Goal: Communication & Community: Answer question/provide support

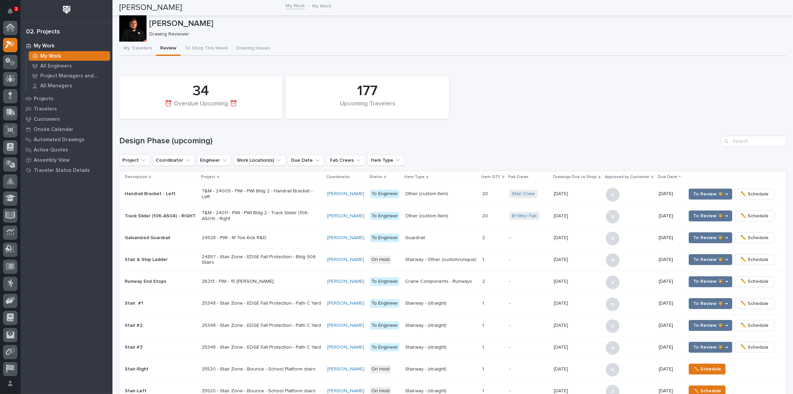
scroll to position [17, 0]
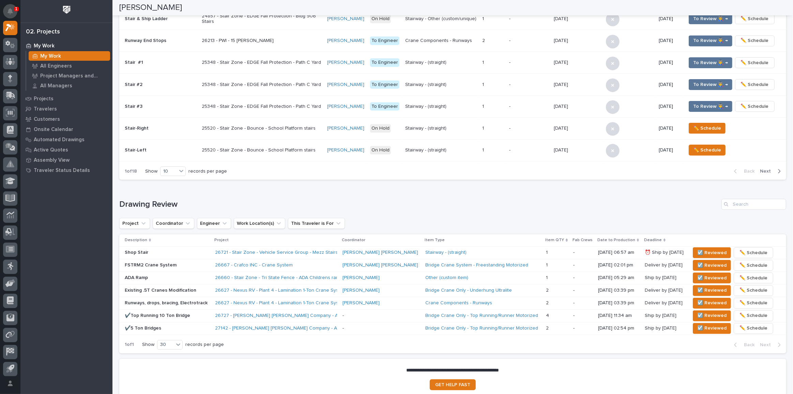
click at [13, 11] on button "Notifications" at bounding box center [10, 11] width 14 height 14
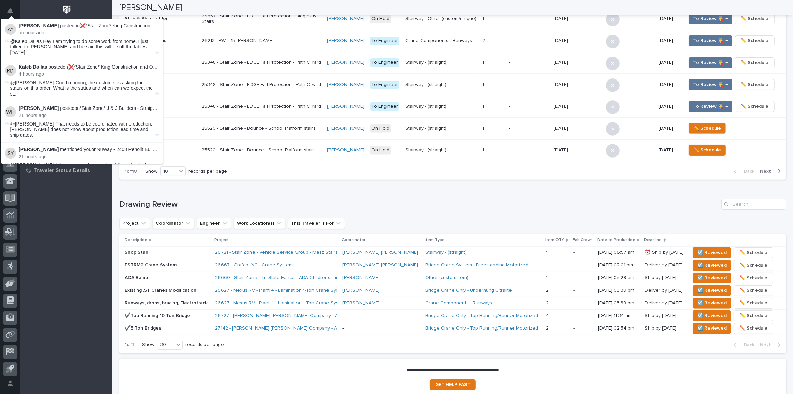
click at [195, 5] on div "[PERSON_NAME]" at bounding box center [450, 7] width 662 height 15
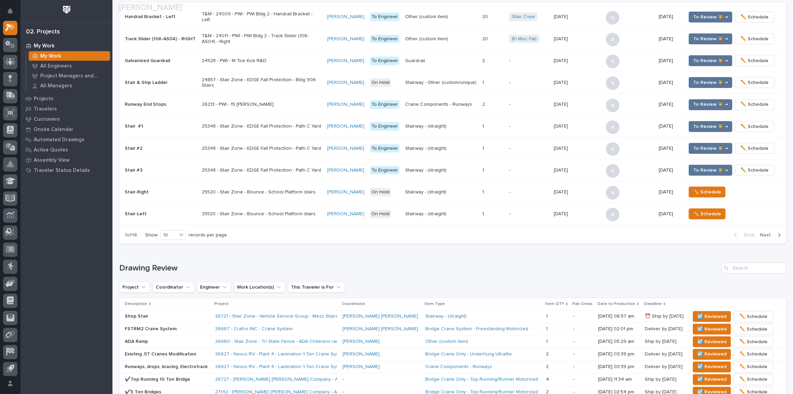
scroll to position [303, 0]
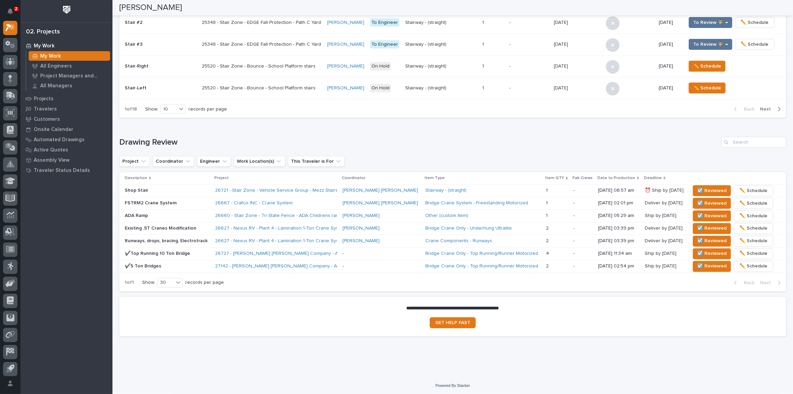
click at [256, 140] on h1 "Drawing Review" at bounding box center [418, 142] width 599 height 10
click at [697, 189] on span "☑️ Reviewed" at bounding box center [711, 190] width 29 height 8
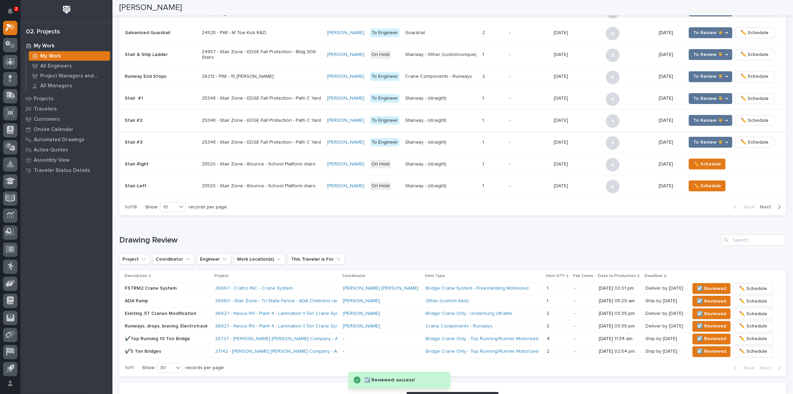
scroll to position [11, 0]
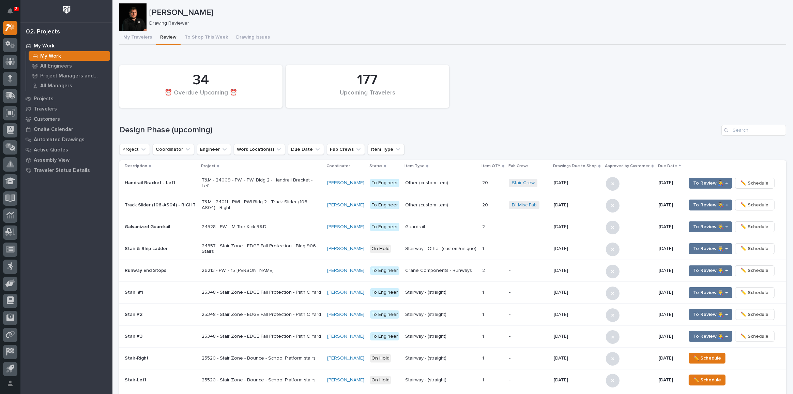
click at [14, 10] on div "2" at bounding box center [16, 9] width 5 height 4
click at [291, 28] on div "[PERSON_NAME] Drawing Reviewer" at bounding box center [452, 16] width 667 height 27
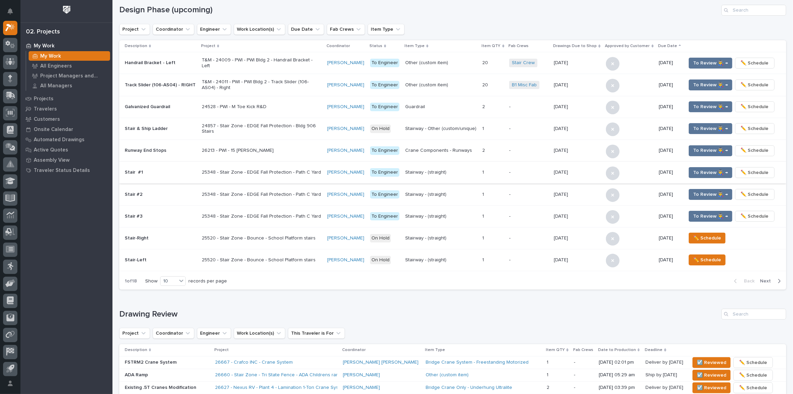
scroll to position [290, 0]
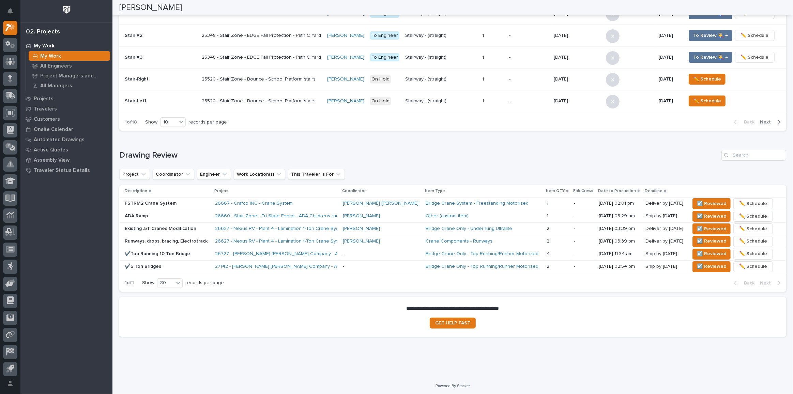
click at [204, 226] on p "Existing .5T Cranes Modification" at bounding box center [167, 229] width 85 height 6
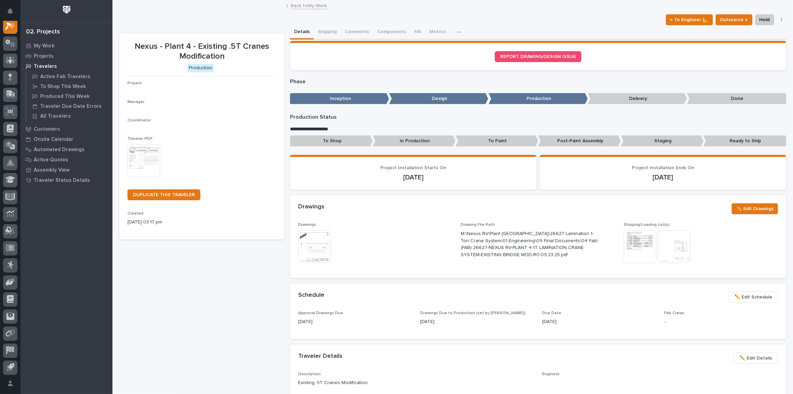
scroll to position [17, 0]
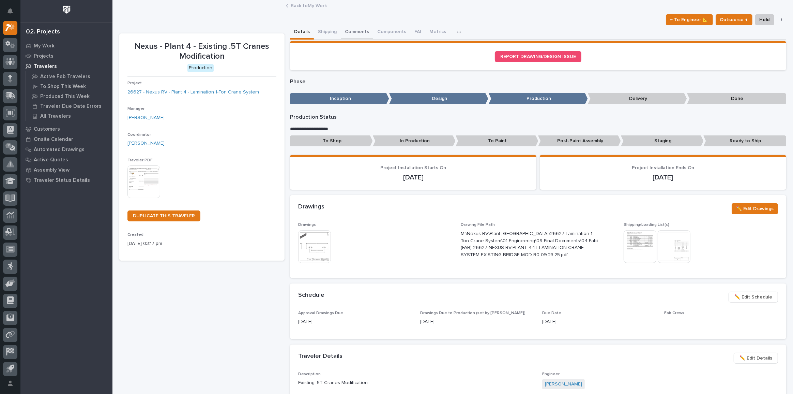
click at [351, 27] on button "Comments" at bounding box center [357, 32] width 32 height 14
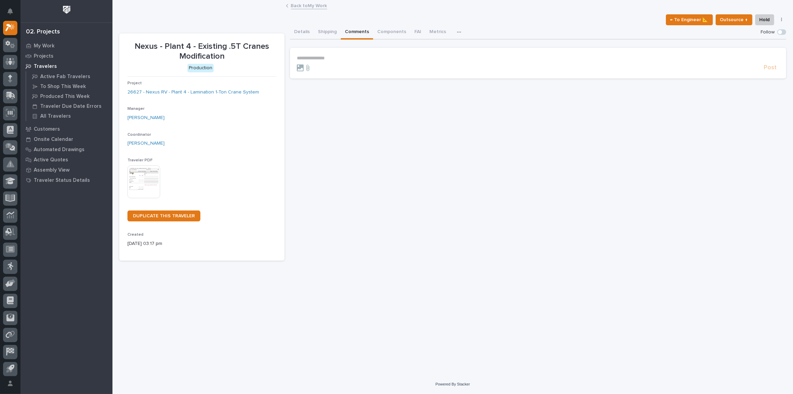
click at [328, 58] on p "**********" at bounding box center [538, 58] width 482 height 6
click at [308, 70] on icon at bounding box center [307, 70] width 3 height 6
click at [304, 67] on input "file" at bounding box center [304, 67] width 0 height 0
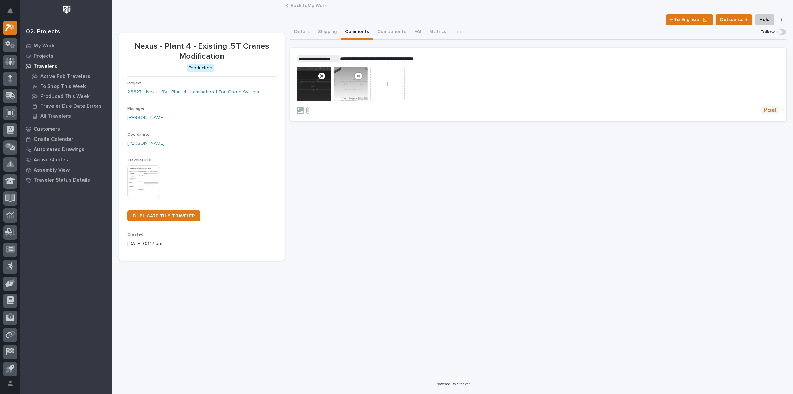
click at [768, 111] on span "Post" at bounding box center [770, 110] width 13 height 8
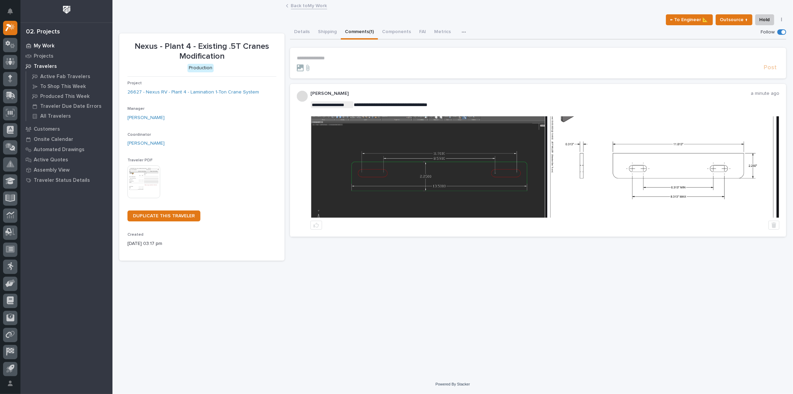
click at [49, 40] on div "02. Projects My Work Projects Travelers Active Fab Travelers To Shop This Week …" at bounding box center [66, 197] width 92 height 394
click at [48, 43] on p "My Work" at bounding box center [44, 46] width 21 height 6
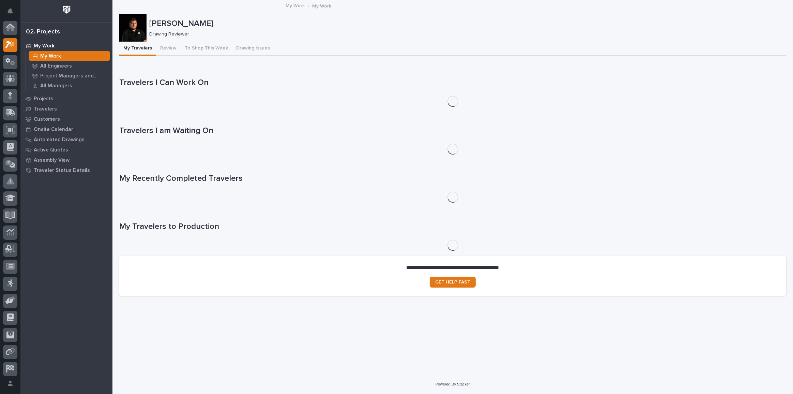
scroll to position [17, 0]
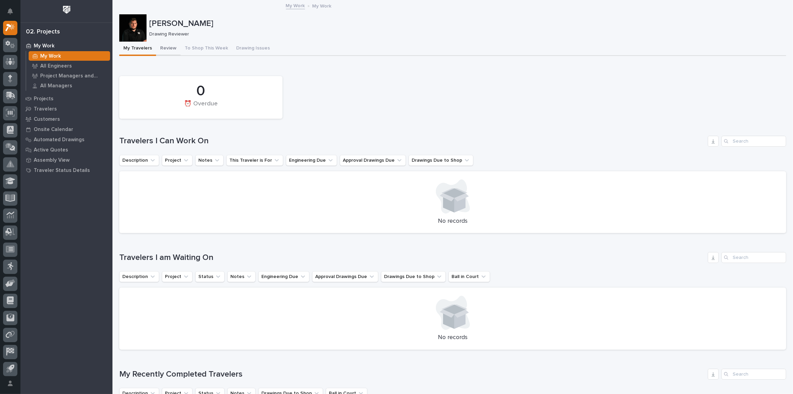
click at [162, 44] on button "Review" at bounding box center [168, 49] width 25 height 14
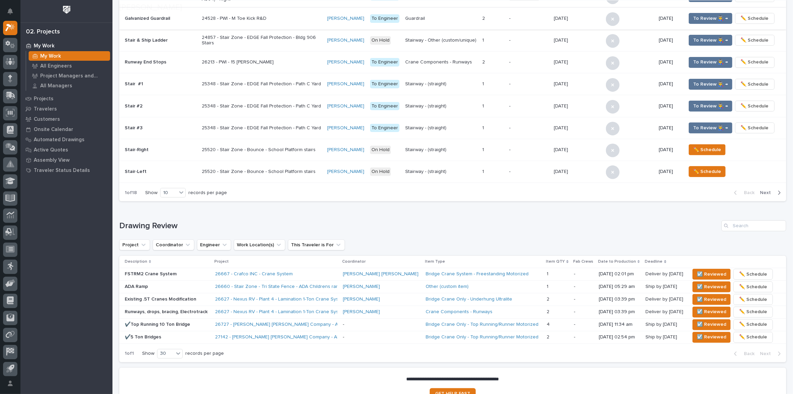
scroll to position [279, 0]
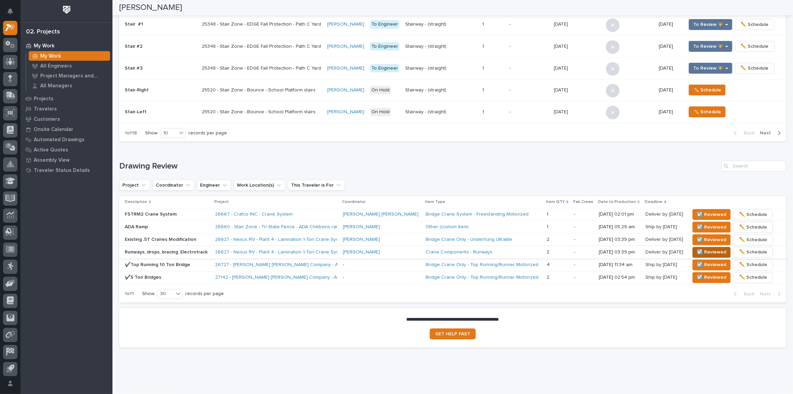
click at [697, 250] on span "☑️ Reviewed" at bounding box center [711, 252] width 29 height 8
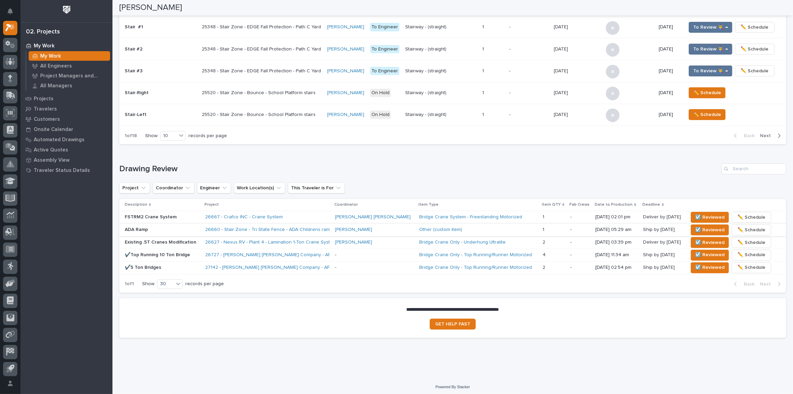
scroll to position [277, 0]
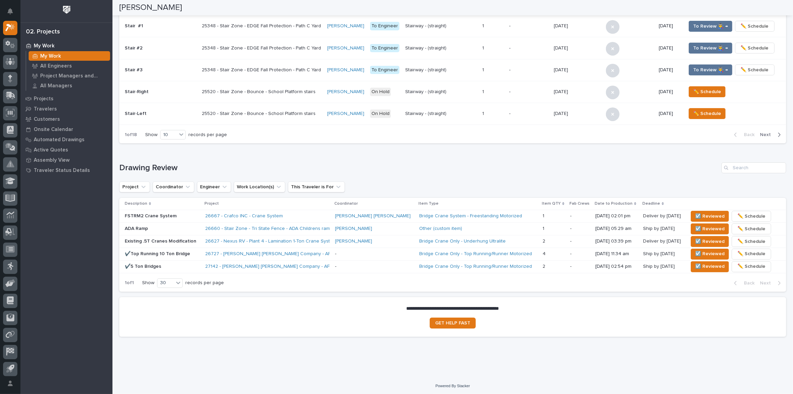
click at [192, 216] on p "FSTRM2 Crane System" at bounding box center [162, 216] width 75 height 6
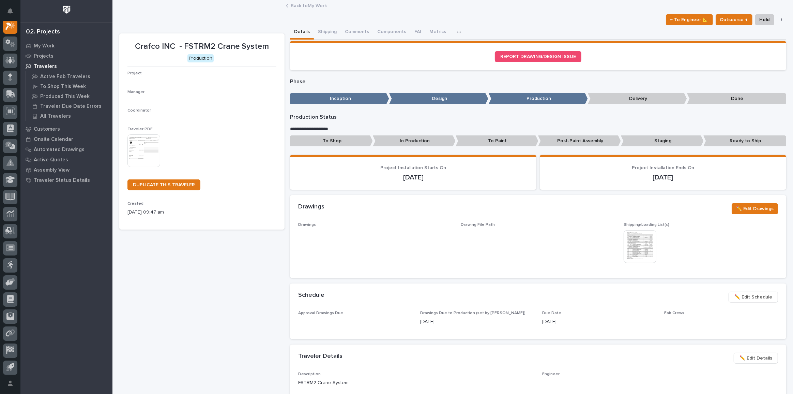
scroll to position [17, 0]
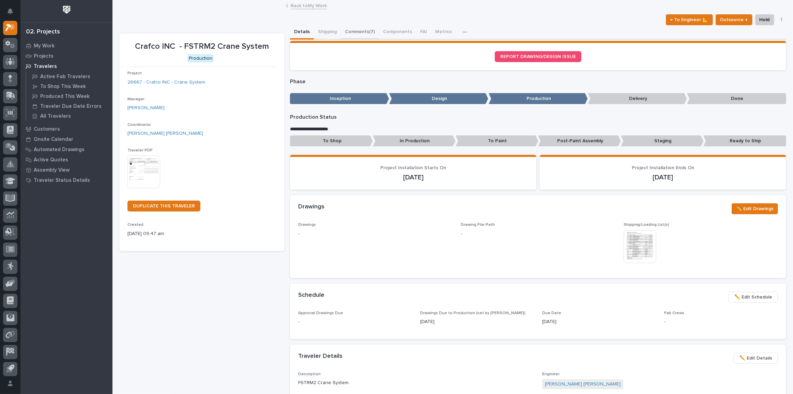
click at [357, 32] on button "Comments (7)" at bounding box center [360, 32] width 38 height 14
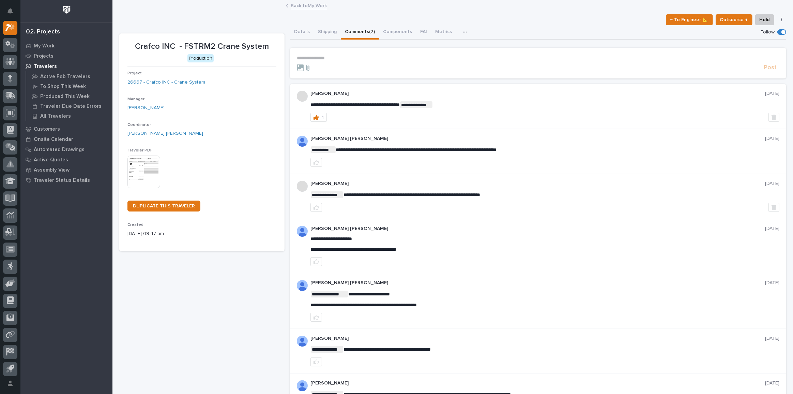
click at [323, 58] on p "**********" at bounding box center [538, 58] width 482 height 6
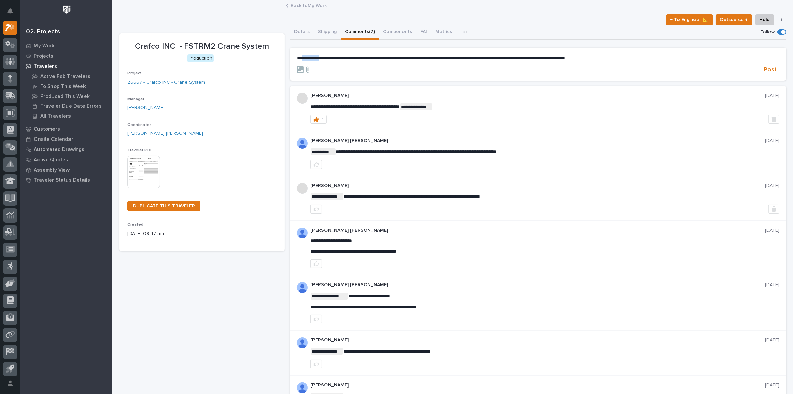
drag, startPoint x: 324, startPoint y: 57, endPoint x: 303, endPoint y: 58, distance: 21.1
click at [303, 58] on span "**********" at bounding box center [431, 58] width 268 height 5
copy span "**********"
click at [768, 72] on span "Post" at bounding box center [770, 70] width 13 height 8
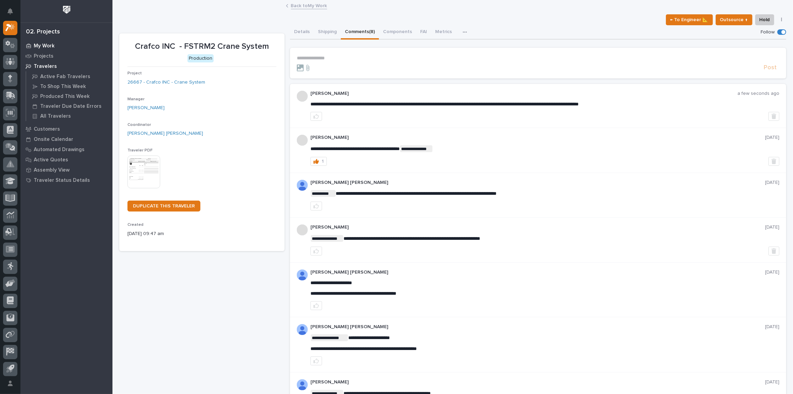
click at [57, 47] on div "My Work" at bounding box center [66, 46] width 89 height 10
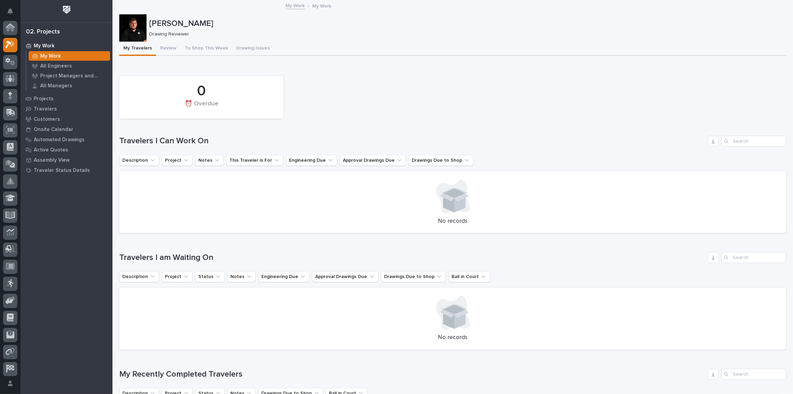
scroll to position [17, 0]
click at [173, 51] on button "Review" at bounding box center [168, 49] width 25 height 14
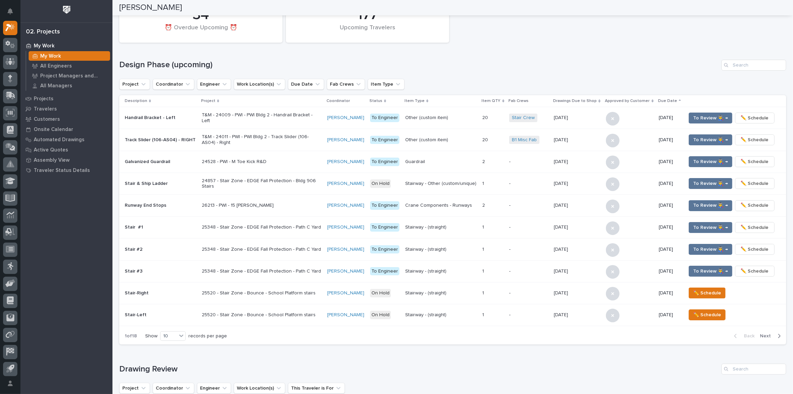
scroll to position [31, 0]
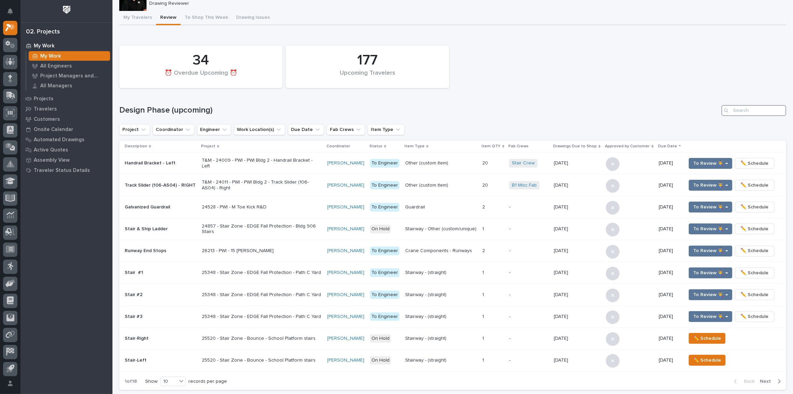
click at [747, 105] on input "Search" at bounding box center [753, 110] width 65 height 11
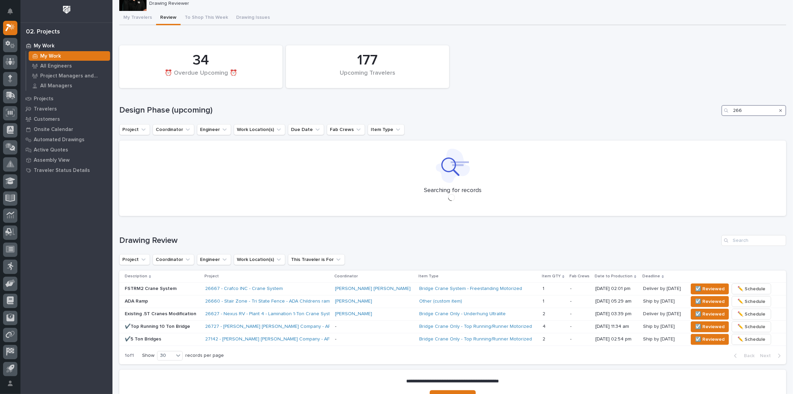
scroll to position [0, 0]
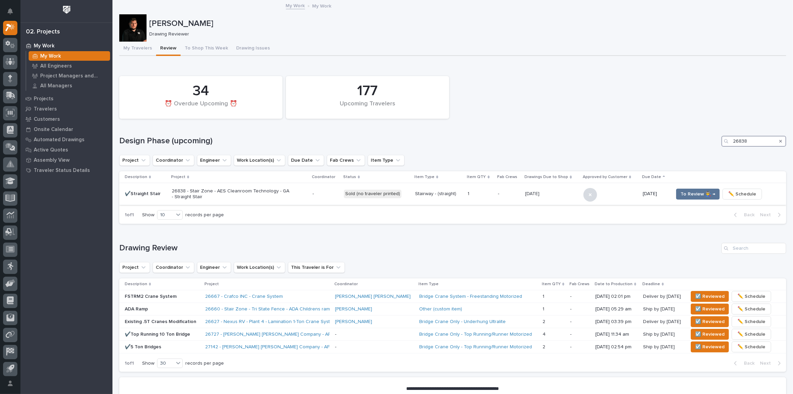
type input "26838"
click at [307, 188] on div "26838 - Stair Zone - AES Cleanroom Technology - GA - Straight Stair" at bounding box center [240, 193] width 136 height 17
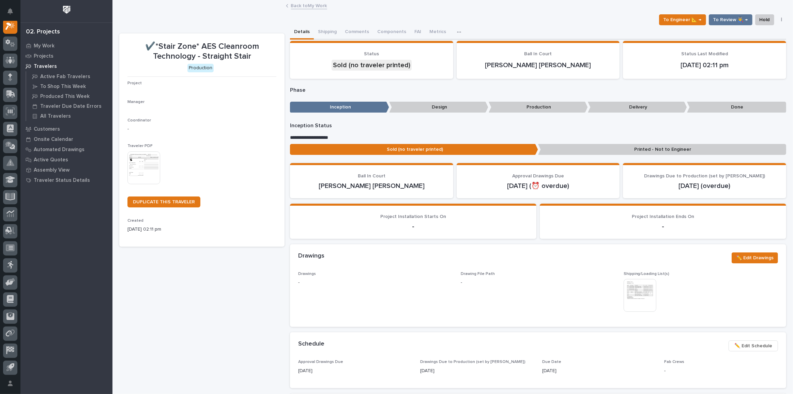
scroll to position [17, 0]
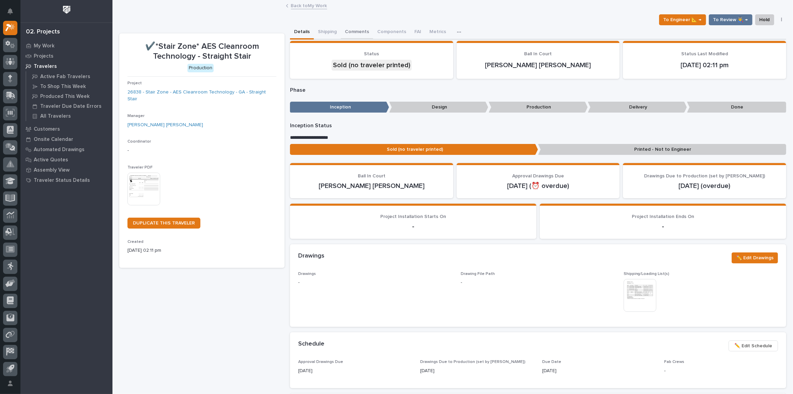
click at [358, 30] on button "Comments" at bounding box center [357, 32] width 32 height 14
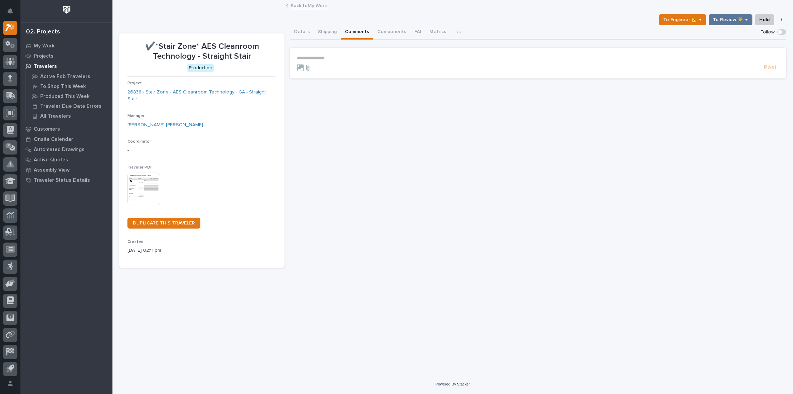
click at [314, 57] on p "**********" at bounding box center [538, 58] width 482 height 6
click at [771, 72] on span "Post" at bounding box center [770, 71] width 13 height 8
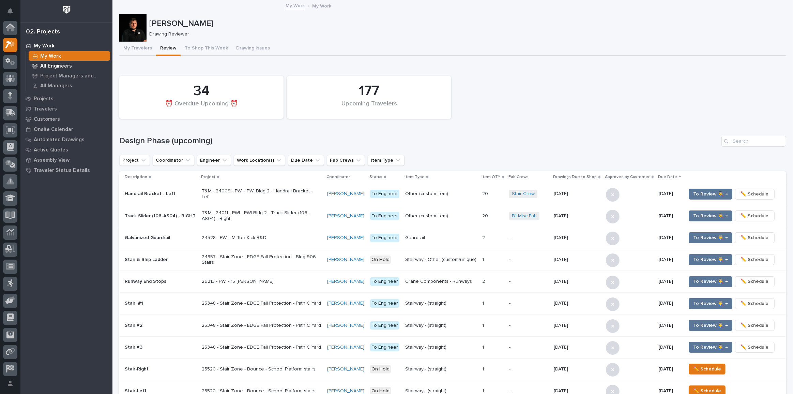
scroll to position [18, 0]
click at [49, 44] on p "My Work" at bounding box center [44, 46] width 21 height 6
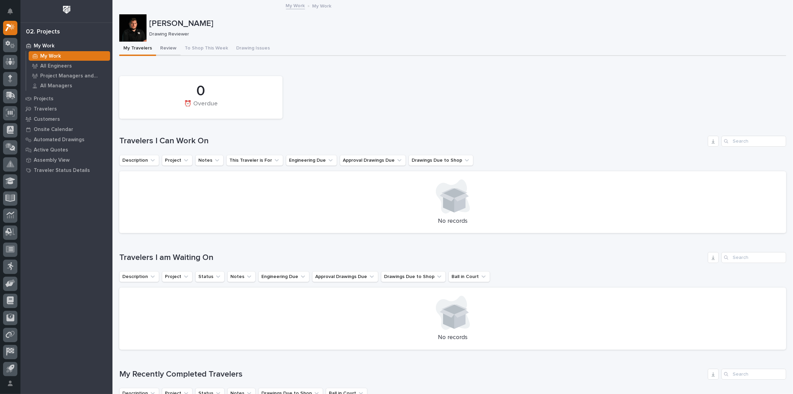
click at [173, 52] on button "Review" at bounding box center [168, 49] width 25 height 14
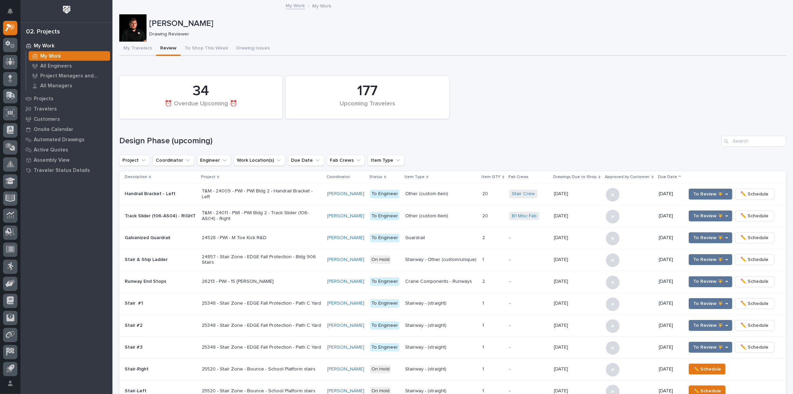
drag, startPoint x: 588, startPoint y: 91, endPoint x: 592, endPoint y: 105, distance: 14.0
click at [588, 91] on div "177 Upcoming Travelers 34 ⏰ Overdue Upcoming ⏰" at bounding box center [453, 97] width 674 height 49
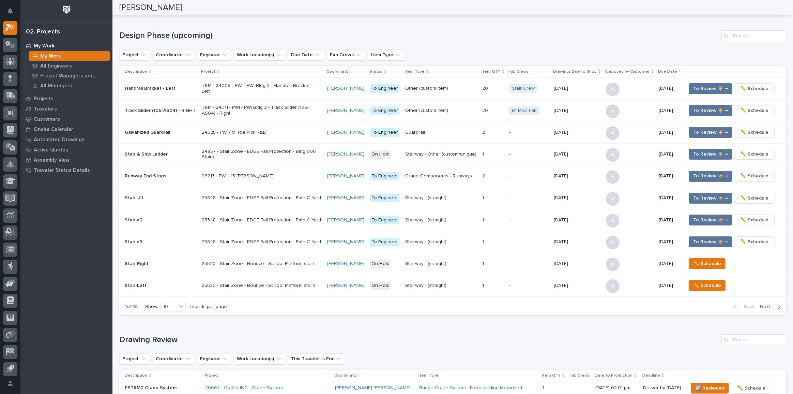
scroll to position [91, 0]
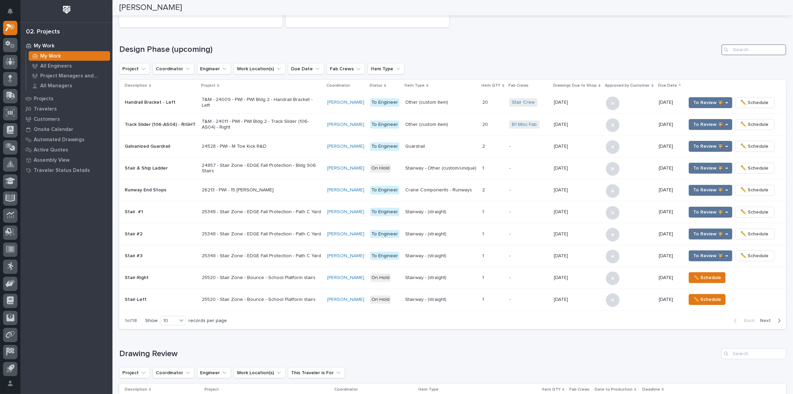
click at [748, 48] on input "Search" at bounding box center [753, 49] width 65 height 11
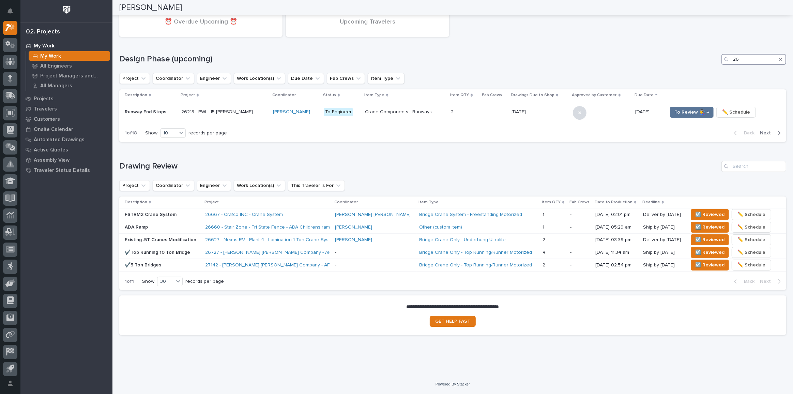
scroll to position [0, 0]
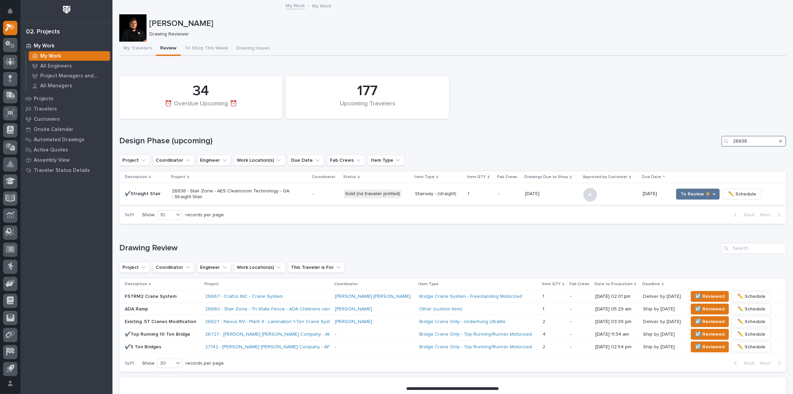
type input "26838"
click at [291, 195] on div "26838 - Stair Zone - AES Cleanroom Technology - GA - Straight Stair" at bounding box center [240, 193] width 136 height 17
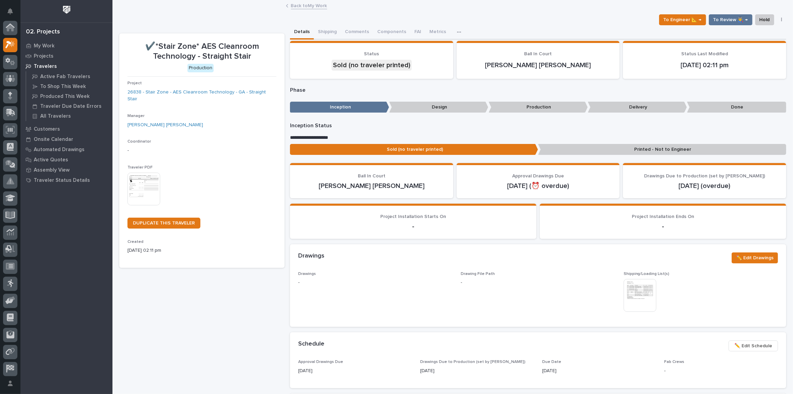
scroll to position [17, 0]
click at [358, 30] on button "Comments (1)" at bounding box center [359, 32] width 37 height 14
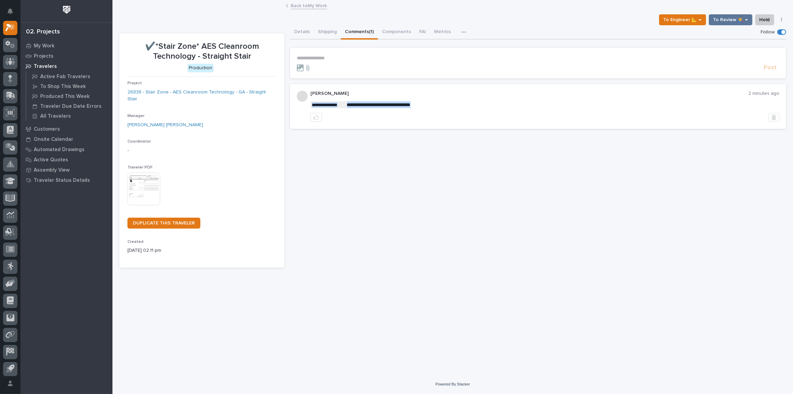
drag, startPoint x: 347, startPoint y: 103, endPoint x: 429, endPoint y: 103, distance: 82.1
click at [777, 116] on button "button" at bounding box center [773, 117] width 11 height 9
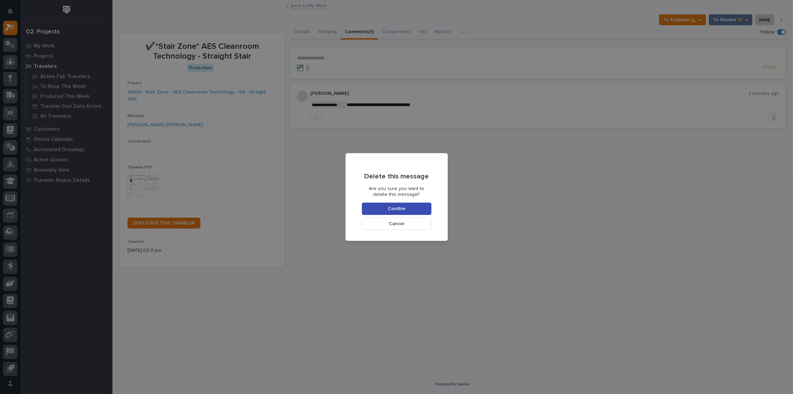
click at [409, 211] on button "Confirm" at bounding box center [397, 208] width 70 height 12
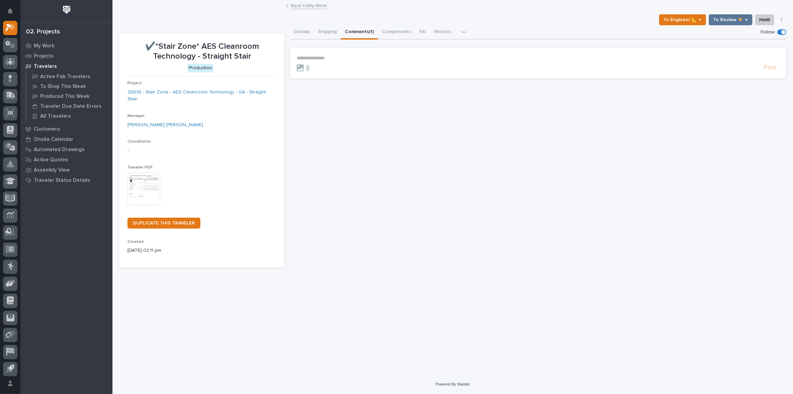
click at [317, 54] on section "**********" at bounding box center [538, 63] width 496 height 31
click at [317, 56] on p "**********" at bounding box center [538, 58] width 482 height 6
paste div
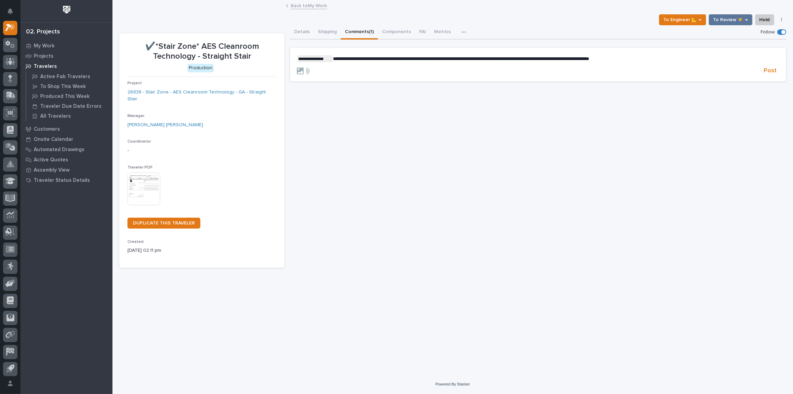
click at [425, 56] on span "**********" at bounding box center [461, 58] width 256 height 5
click at [771, 73] on span "Post" at bounding box center [770, 71] width 13 height 8
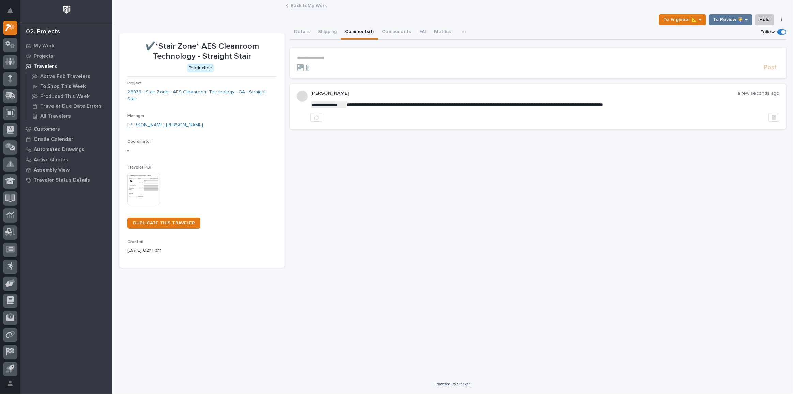
click at [313, 5] on link "Back to My Work" at bounding box center [309, 5] width 36 height 8
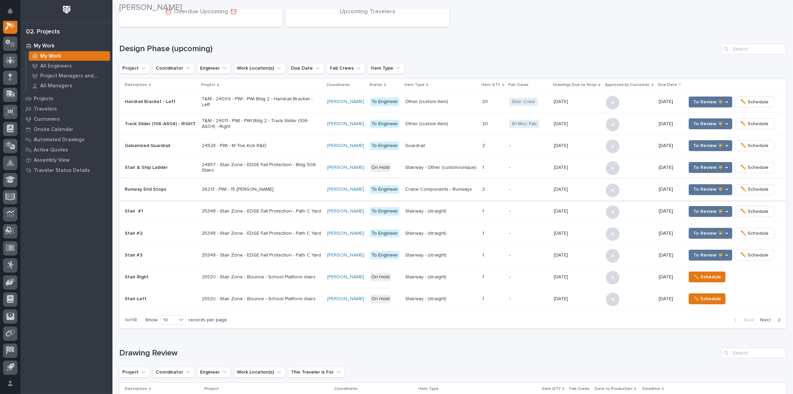
scroll to position [93, 0]
click at [734, 49] on input "Search" at bounding box center [753, 48] width 65 height 11
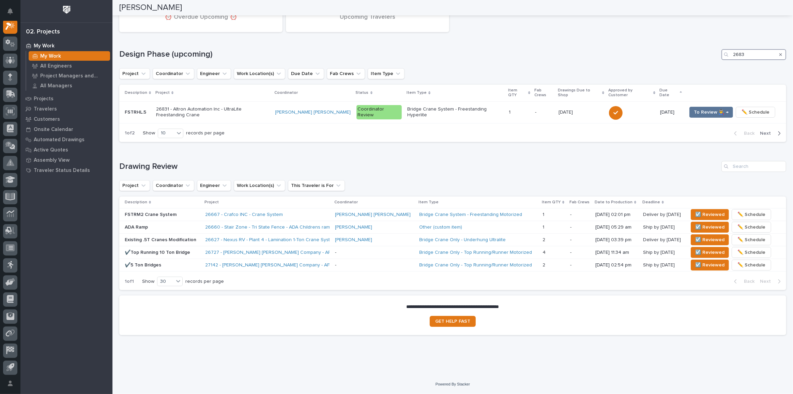
scroll to position [0, 0]
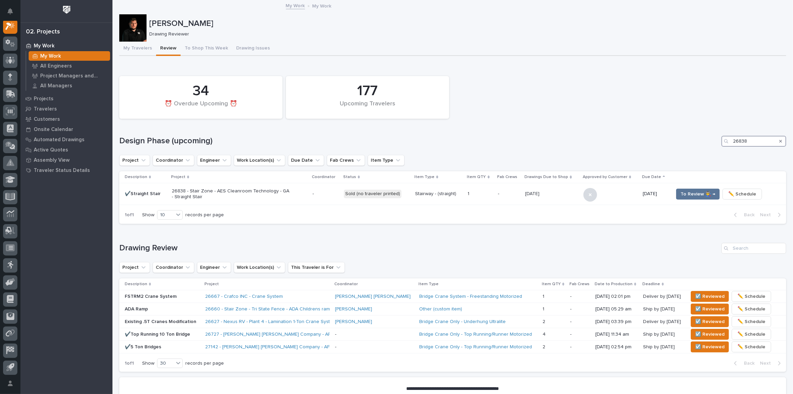
type input "26838"
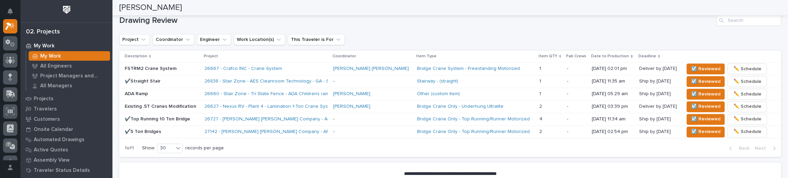
scroll to position [433, 0]
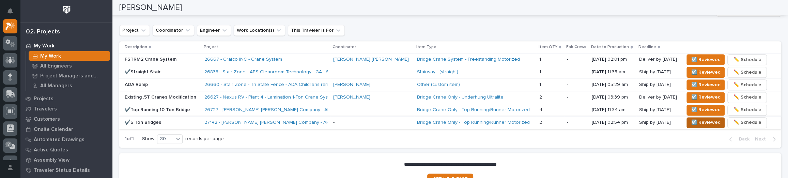
click at [691, 118] on span "☑️ Reviewed" at bounding box center [705, 122] width 29 height 8
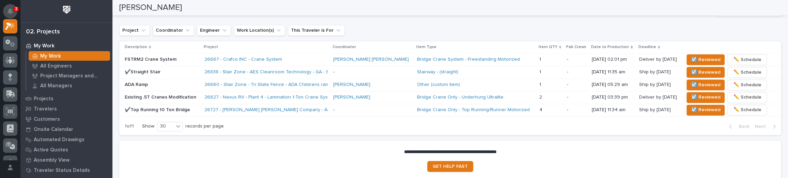
click at [9, 5] on button "Notifications" at bounding box center [10, 11] width 14 height 14
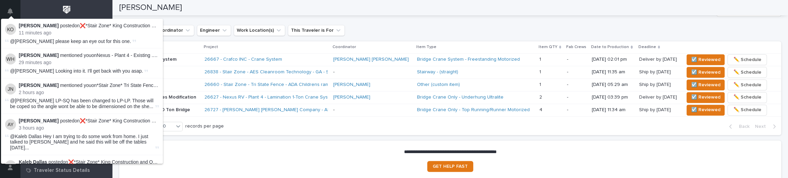
click at [185, 3] on div "[PERSON_NAME]" at bounding box center [447, 7] width 657 height 15
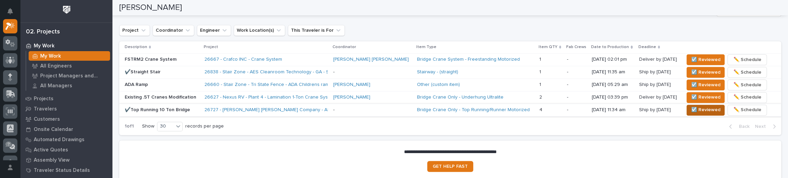
click at [691, 109] on span "☑️ Reviewed" at bounding box center [705, 110] width 29 height 8
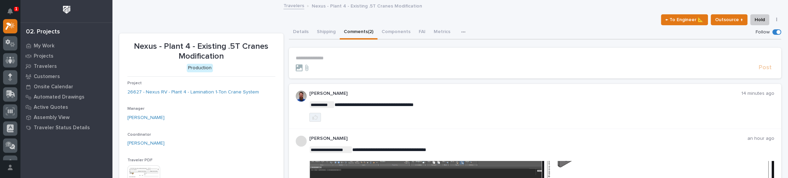
click at [317, 118] on button "button" at bounding box center [315, 117] width 12 height 9
click at [47, 45] on p "My Work" at bounding box center [44, 46] width 21 height 6
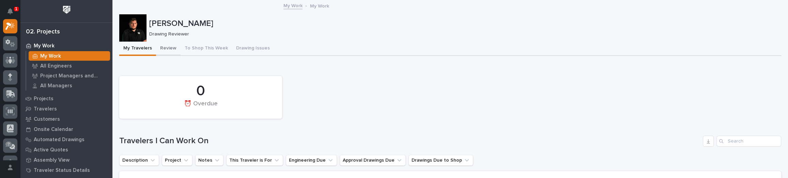
click at [174, 45] on button "Review" at bounding box center [168, 49] width 25 height 14
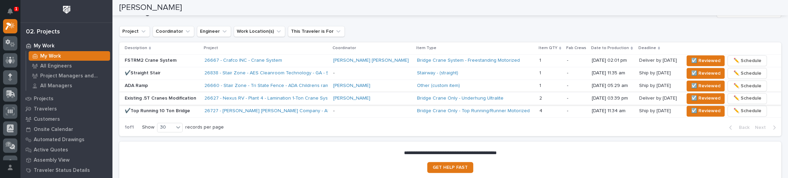
scroll to position [431, 0]
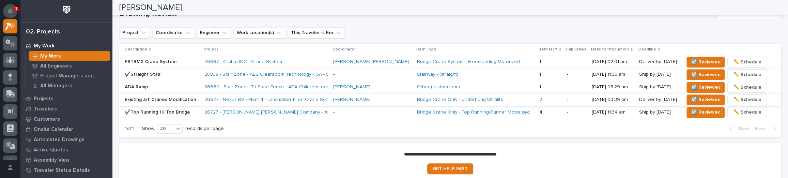
click at [7, 12] on button "Notifications" at bounding box center [10, 11] width 14 height 14
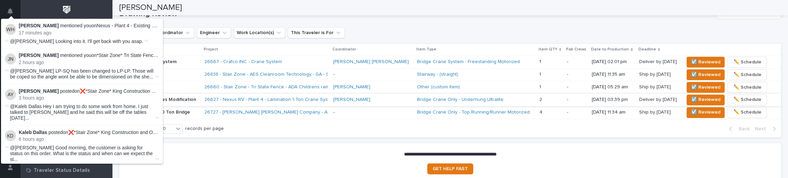
click at [10, 12] on icon "Notifications" at bounding box center [9, 11] width 5 height 6
click at [174, 4] on div "[PERSON_NAME]" at bounding box center [447, 7] width 657 height 15
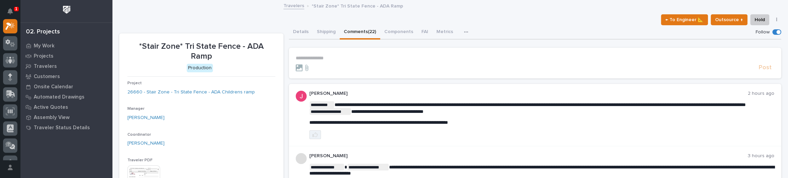
click at [314, 135] on icon "button" at bounding box center [314, 134] width 5 height 5
click at [39, 46] on p "My Work" at bounding box center [44, 46] width 21 height 6
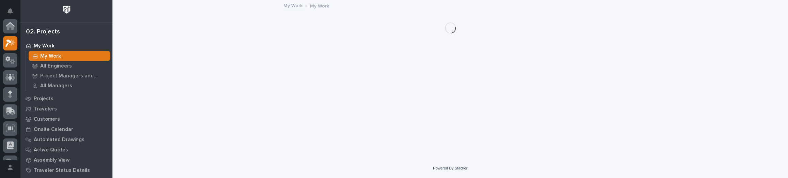
scroll to position [17, 0]
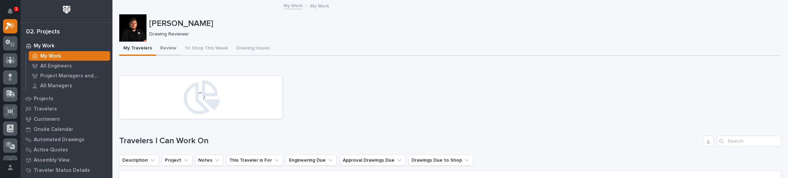
click at [167, 48] on button "Review" at bounding box center [168, 49] width 25 height 14
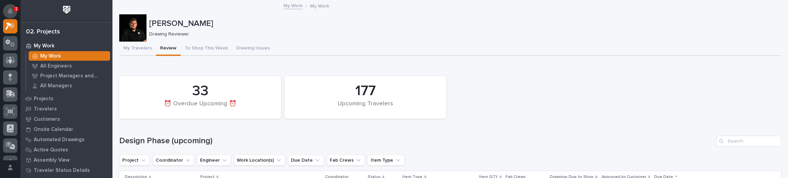
click at [13, 5] on button "Notifications" at bounding box center [10, 11] width 14 height 14
click at [135, 5] on div "My Work My Work" at bounding box center [450, 6] width 676 height 10
